Goal: Check status: Check status

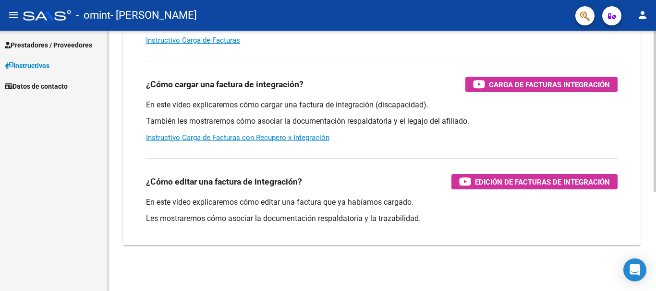
scroll to position [16, 0]
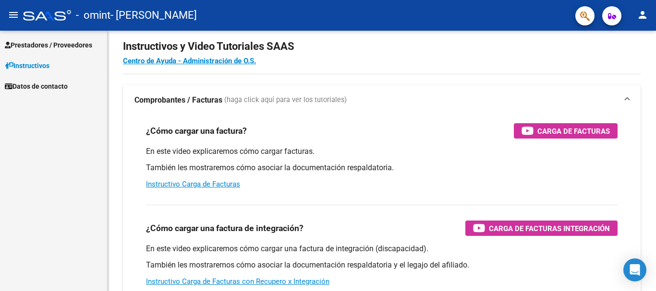
click at [44, 83] on span "Datos de contacto" at bounding box center [36, 86] width 63 height 11
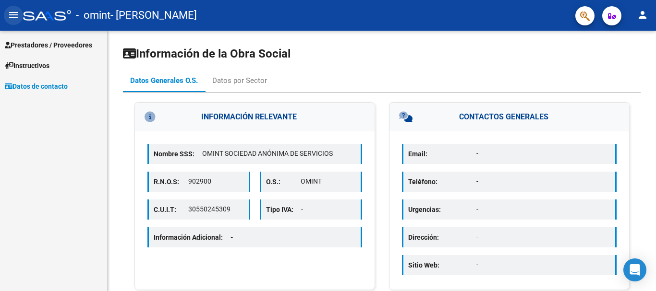
click at [16, 15] on mat-icon "menu" at bounding box center [14, 15] width 12 height 12
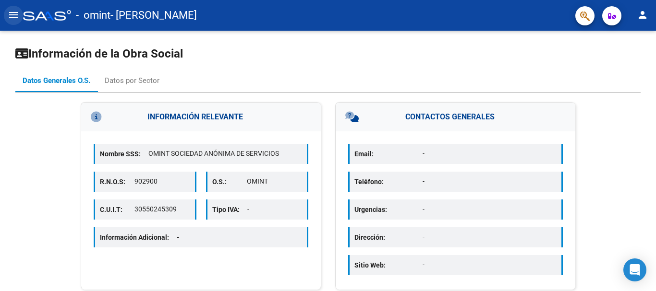
click at [9, 16] on mat-icon "menu" at bounding box center [14, 15] width 12 height 12
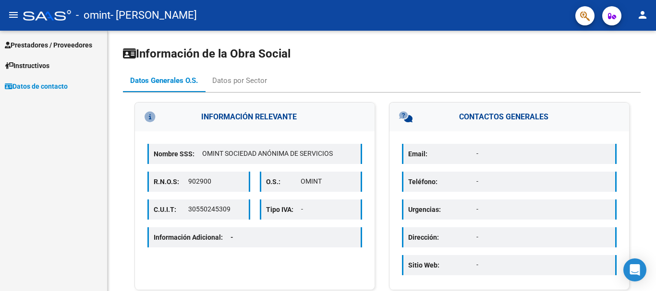
click at [27, 41] on span "Prestadores / Proveedores" at bounding box center [48, 45] width 87 height 11
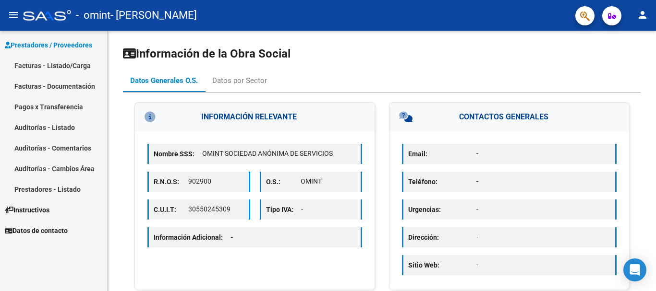
click at [53, 106] on link "Pagos x Transferencia" at bounding box center [53, 106] width 107 height 21
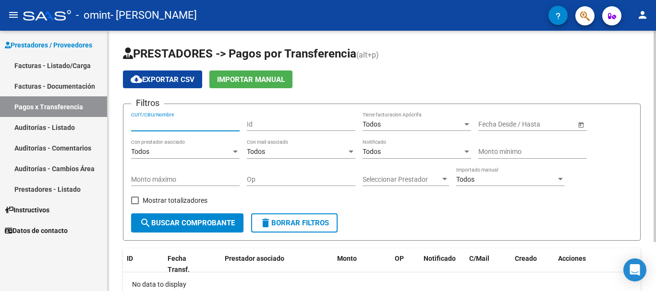
click at [147, 121] on input "CUIT/CBU/Nombre" at bounding box center [185, 125] width 109 height 8
type input "20281023137"
click at [208, 217] on button "search Buscar Comprobante" at bounding box center [187, 223] width 112 height 19
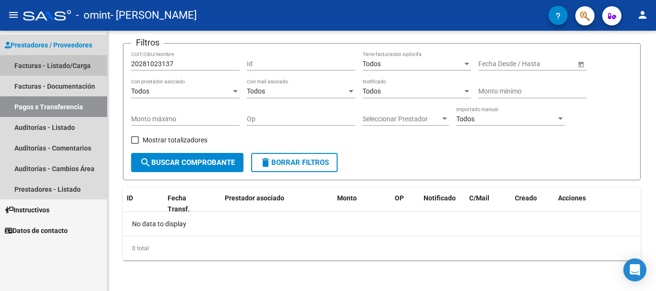
click at [51, 63] on link "Facturas - Listado/Carga" at bounding box center [53, 65] width 107 height 21
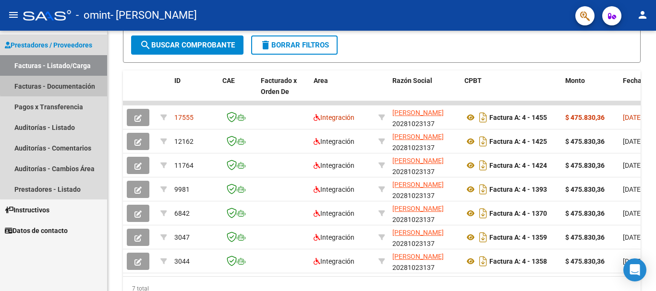
click at [81, 83] on link "Facturas - Documentación" at bounding box center [53, 86] width 107 height 21
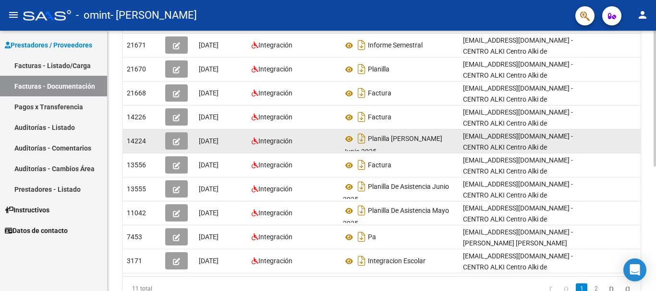
scroll to position [240, 0]
